Goal: Transaction & Acquisition: Subscribe to service/newsletter

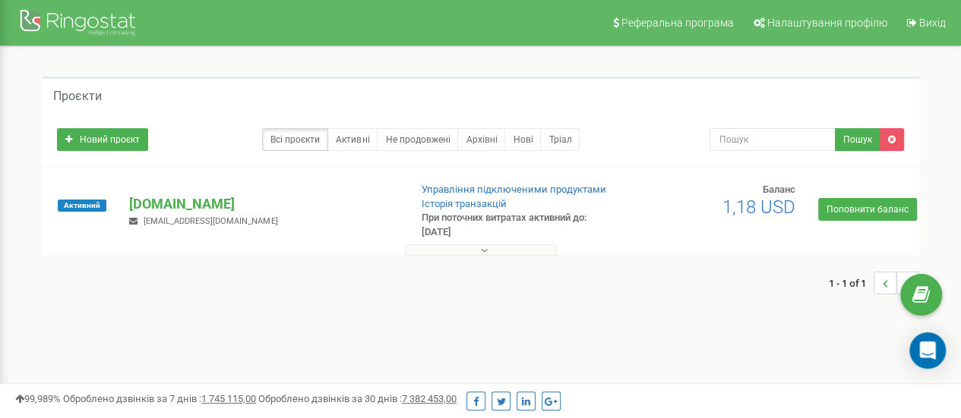
click at [858, 223] on div "Активний [DOMAIN_NAME] [EMAIL_ADDRESS][DOMAIN_NAME] Управління підключеними про…" at bounding box center [481, 218] width 870 height 71
click at [858, 219] on link "Поповнити баланс" at bounding box center [867, 209] width 99 height 23
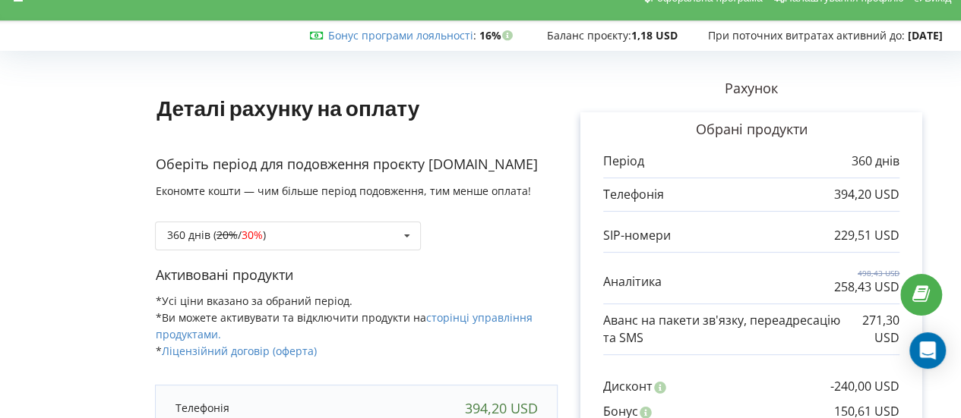
scroll to position [27, 0]
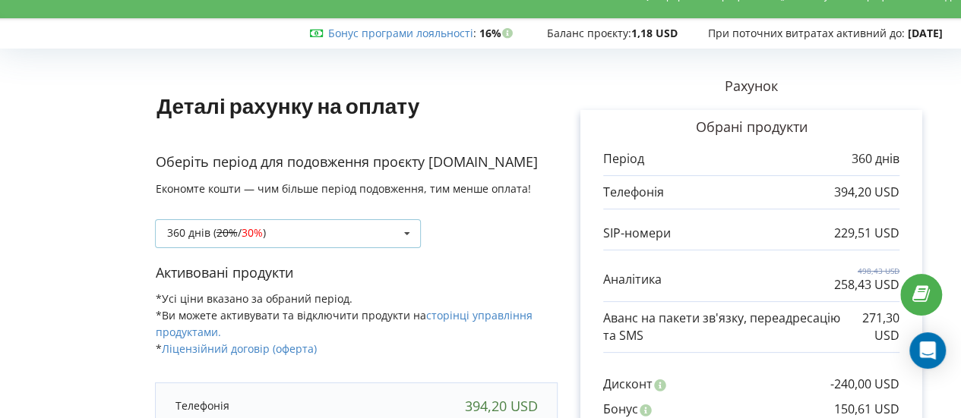
click at [342, 221] on div "360 днів ( 20% / 30% ) Поповнити баланс без подовження 20% / 30% )" at bounding box center [288, 233] width 266 height 29
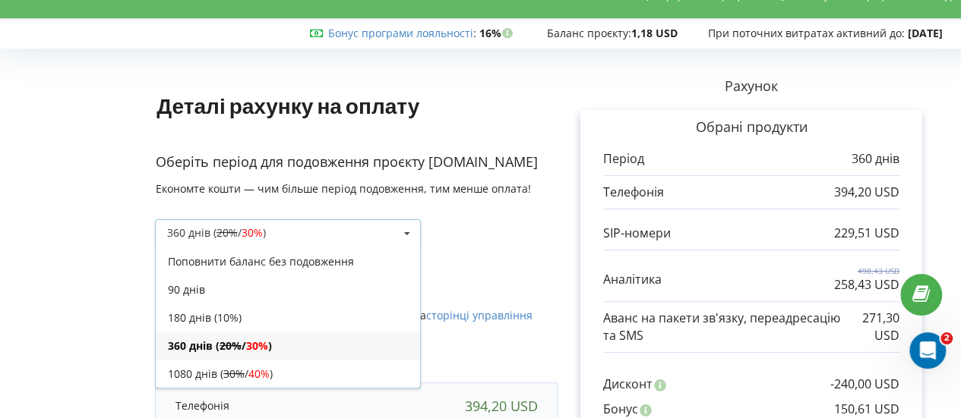
scroll to position [0, 0]
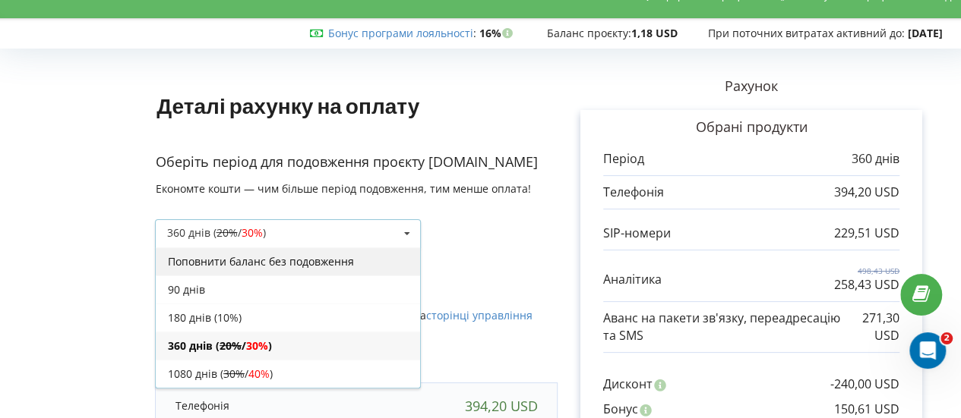
click at [267, 262] on div "Поповнити баланс без подовження" at bounding box center [288, 262] width 264 height 28
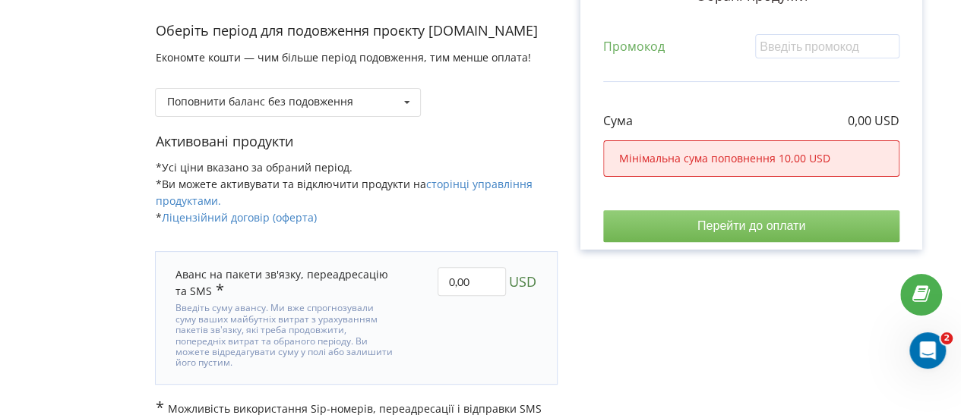
scroll to position [185, 0]
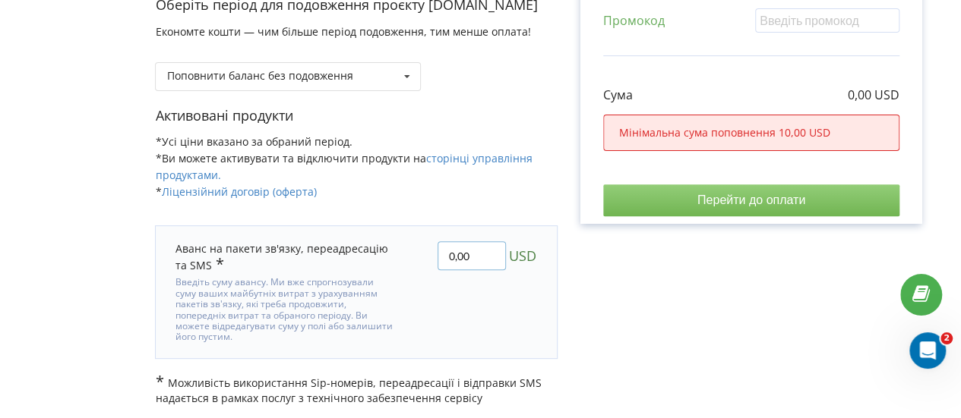
drag, startPoint x: 479, startPoint y: 254, endPoint x: 415, endPoint y: 256, distance: 64.6
click at [415, 256] on div "0,00 USD" at bounding box center [476, 292] width 144 height 122
type input "150"
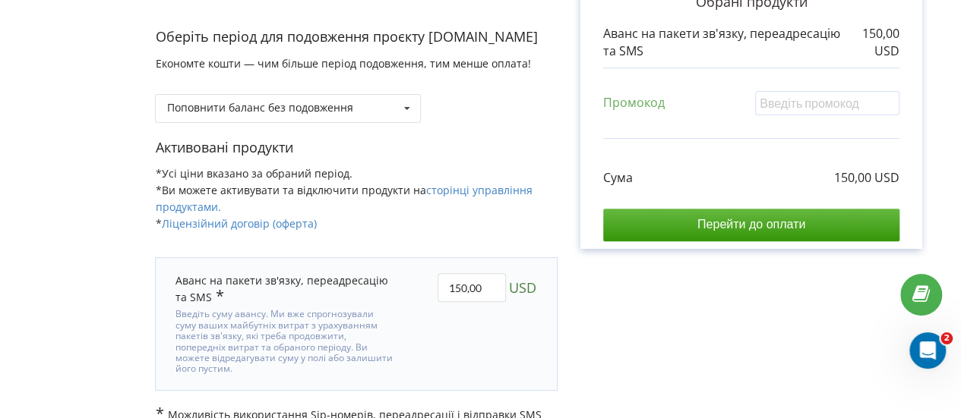
scroll to position [154, 0]
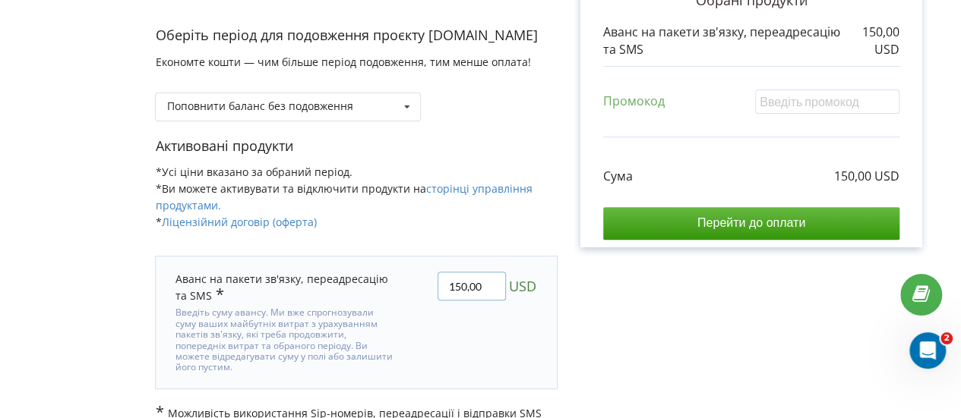
click at [459, 283] on input "150,00" at bounding box center [471, 286] width 68 height 29
type input "100,00"
click at [680, 316] on div "Деталі рахунку на оплату Оберіть період для подовження проєкту binokl.ua Економ…" at bounding box center [480, 182] width 929 height 510
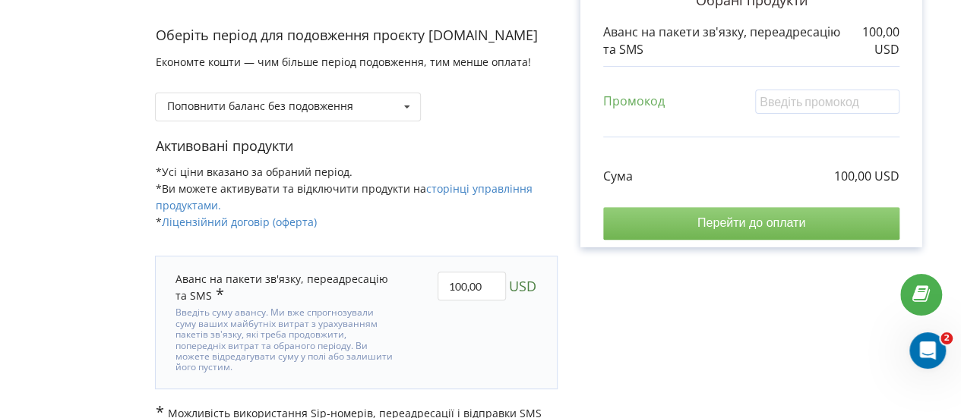
click at [690, 218] on input "Перейти до оплати" at bounding box center [751, 223] width 296 height 32
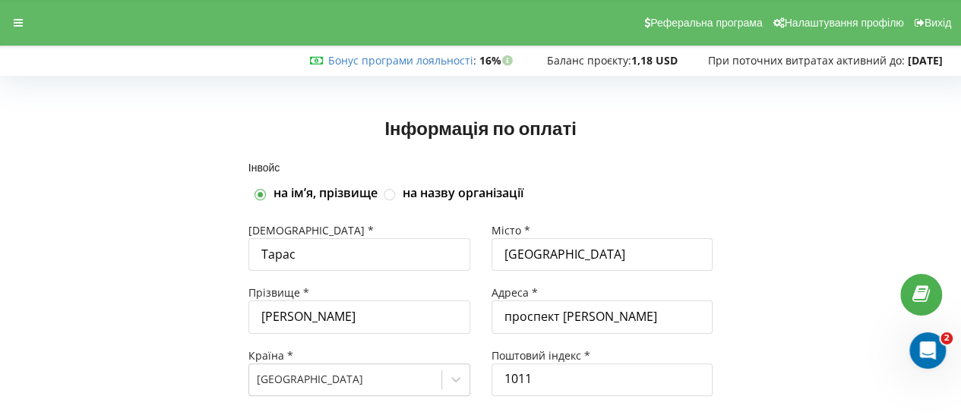
scroll to position [93, 0]
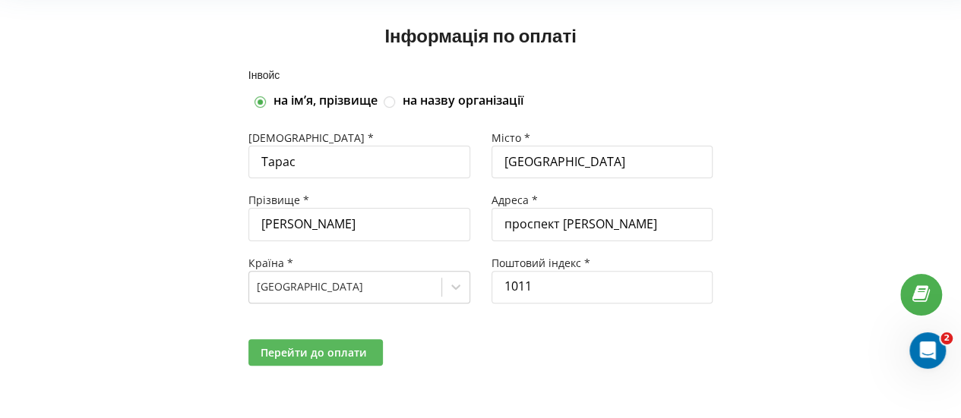
click at [310, 353] on span "Перейти до оплати" at bounding box center [313, 353] width 106 height 14
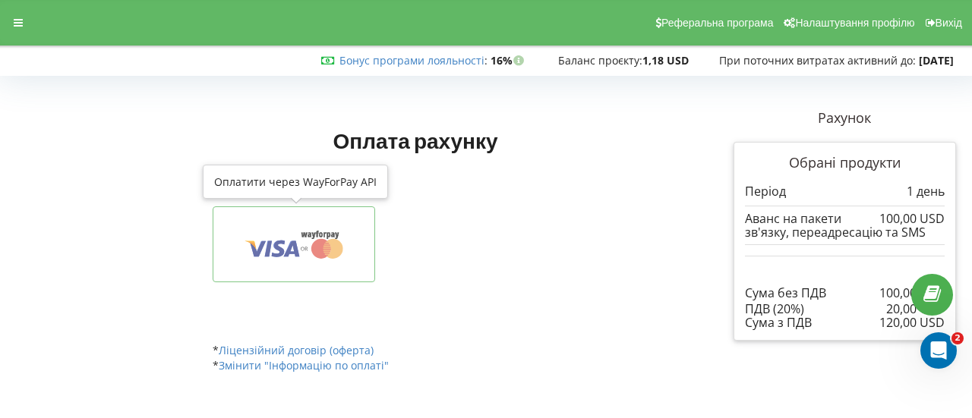
click at [302, 243] on icon at bounding box center [293, 244] width 115 height 29
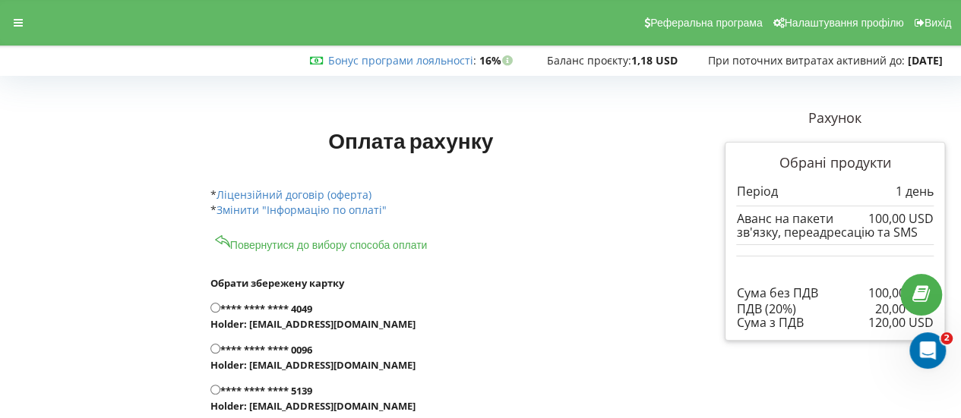
scroll to position [103, 0]
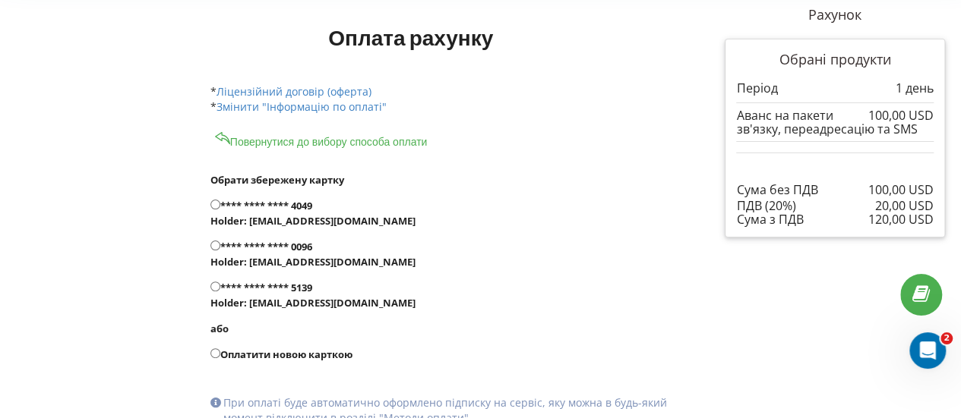
click at [279, 292] on label "**** **** **** 5139 Holder: binokl.yanap@gmail.com" at bounding box center [440, 295] width 461 height 30
click at [220, 292] on input "**** **** **** 5139 Holder: binokl.yanap@gmail.com" at bounding box center [215, 287] width 10 height 10
radio input "true"
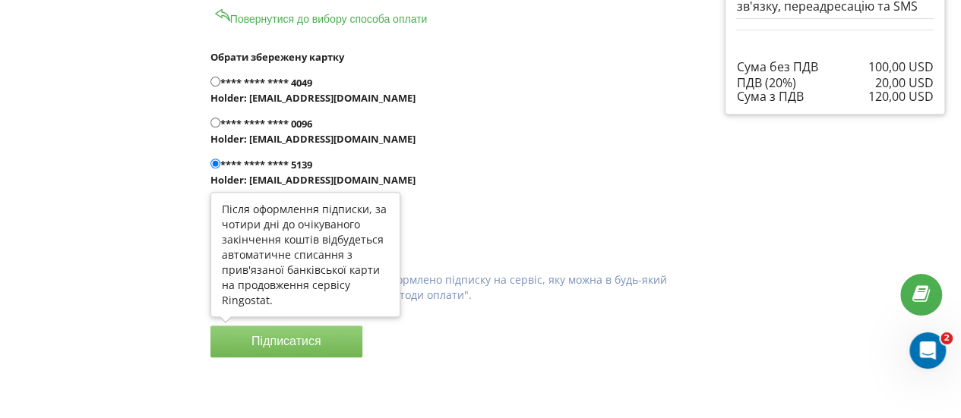
click at [323, 350] on button "Підписатися" at bounding box center [286, 342] width 152 height 32
